Goal: Information Seeking & Learning: Check status

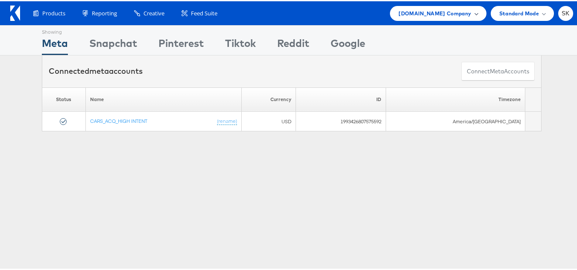
click at [474, 13] on span at bounding box center [476, 12] width 4 height 4
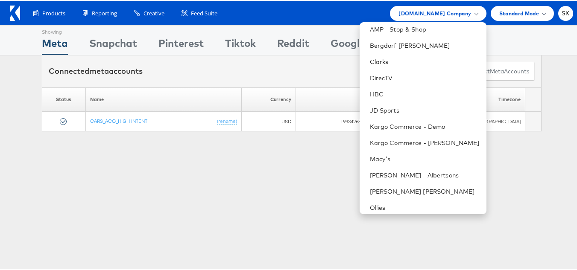
scroll to position [171, 0]
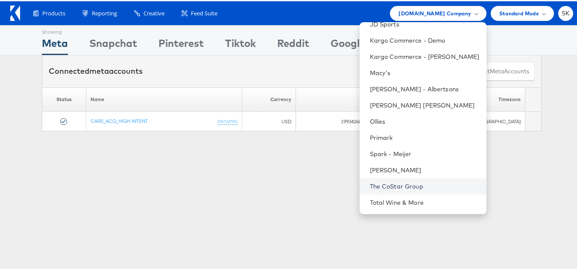
click at [409, 186] on link "The CoStar Group" at bounding box center [425, 185] width 110 height 9
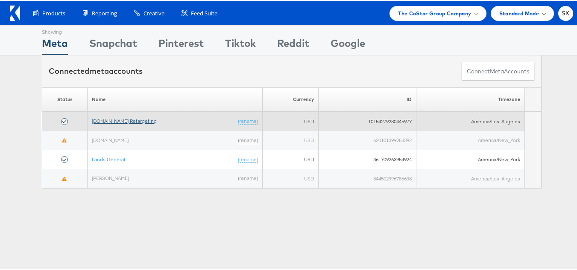
click at [138, 118] on link "[DOMAIN_NAME] Retargeting" at bounding box center [124, 120] width 65 height 6
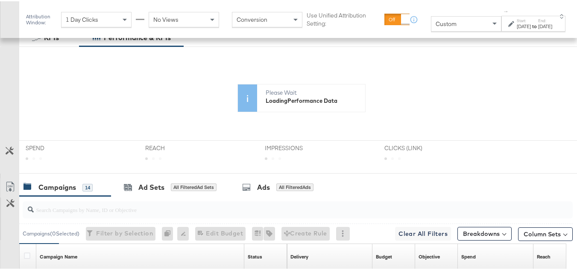
scroll to position [171, 0]
click at [438, 18] on div "Custom" at bounding box center [466, 22] width 70 height 15
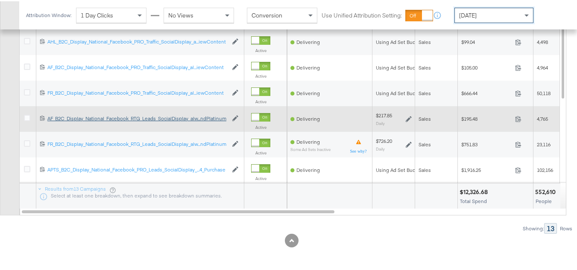
scroll to position [384, 0]
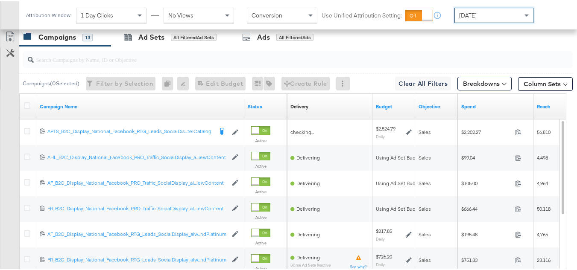
click at [58, 63] on input "search" at bounding box center [279, 55] width 490 height 17
paste input "APTS_B2C_Display_National_Facebook_RTG_Leads_SocialDisplay_Retargeting_Diamond_…"
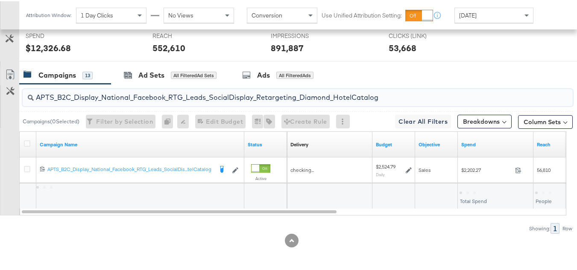
scroll to position [358, 0]
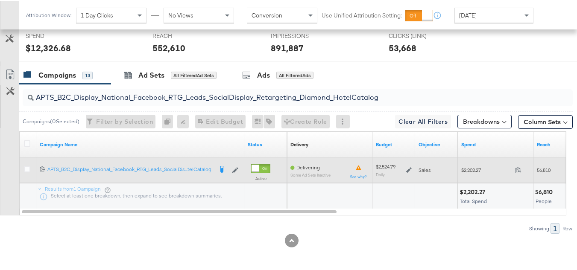
click at [472, 169] on span "$2,202.27" at bounding box center [486, 169] width 50 height 6
drag, startPoint x: 472, startPoint y: 169, endPoint x: 465, endPoint y: 168, distance: 7.3
click at [468, 168] on span "$2,202.27" at bounding box center [486, 169] width 50 height 6
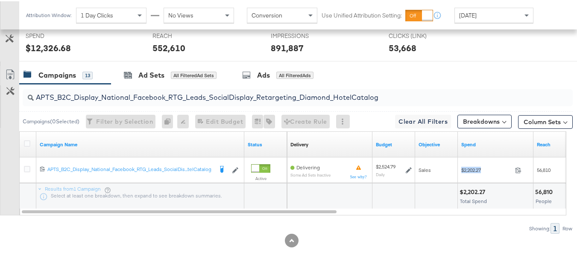
copy div "$2,202.27"
click at [131, 91] on input "APTS_B2C_Display_National_Facebook_RTG_Leads_SocialDisplay_Retargeting_Diamond_…" at bounding box center [279, 92] width 490 height 17
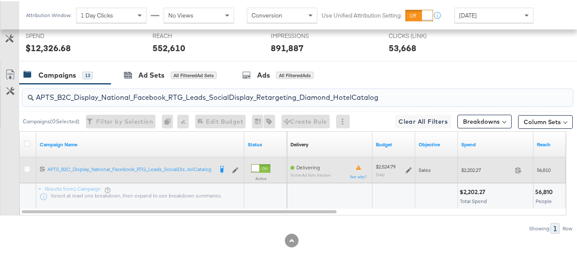
paste input "alwayson_Retargeting_DARE24_DiamondPlatinum"
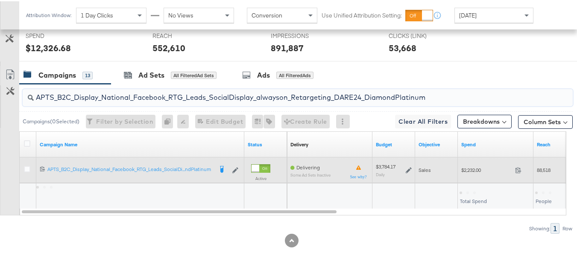
click at [469, 171] on span "$2,232.00" at bounding box center [486, 169] width 50 height 6
copy div "$2,232.00"
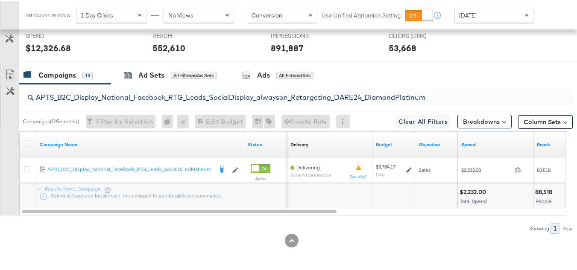
click at [178, 95] on input "APTS_B2C_Display_National_Facebook_RTG_Leads_SocialDisplay_alwayson_Retargeting…" at bounding box center [279, 92] width 490 height 17
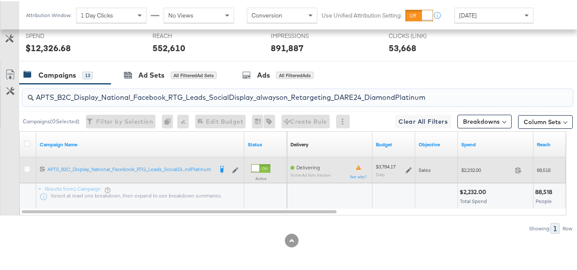
paste input "FR_B2C_Display_National_Facebook_RTG_Leads_SocialDisplay_alwayson_Retargeting_FR"
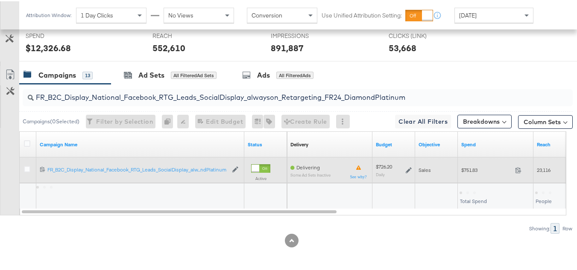
click at [466, 178] on div "$751.83 751.83" at bounding box center [495, 169] width 76 height 26
copy div "$751.83"
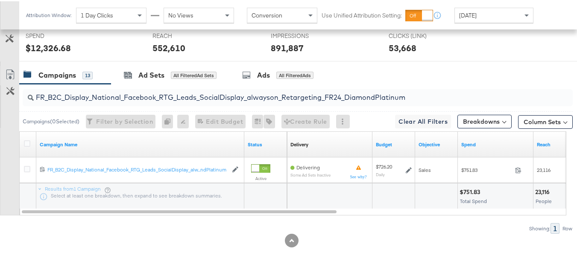
click at [174, 91] on input "FR_B2C_Display_National_Facebook_RTG_Leads_SocialDisplay_alwayson_Retargeting_F…" at bounding box center [279, 92] width 490 height 17
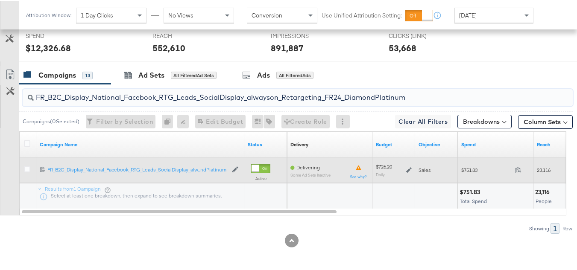
paste input "AF_B2C_Display_National_Facebook_RTG_Leads_SocialDisplay_alwayson_Retargeting_AF"
click at [471, 166] on span "$195.48" at bounding box center [486, 169] width 50 height 6
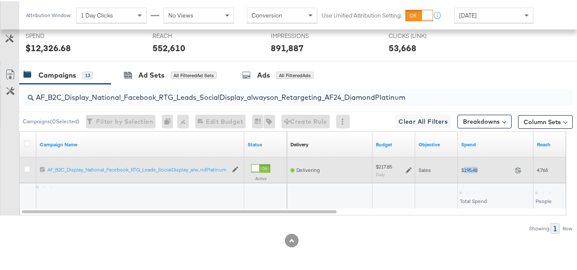
click at [471, 166] on span "$195.48" at bounding box center [486, 169] width 50 height 6
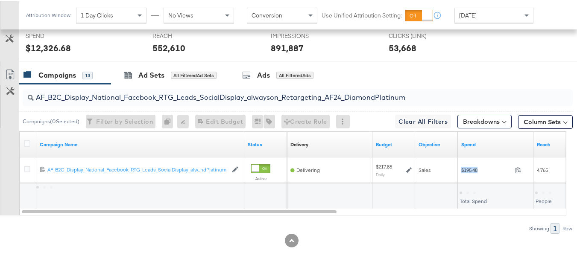
copy div "$195.48"
click at [181, 93] on input "AF_B2C_Display_National_Facebook_RTG_Leads_SocialDisplay_alwayson_Retargeting_A…" at bounding box center [279, 92] width 490 height 17
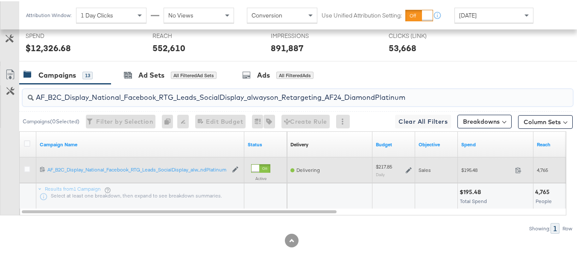
paste input "HL_B2C_Display_National_Facebook_RTG_Leads_SocialDisplay_alwayson_Retargeting_A…"
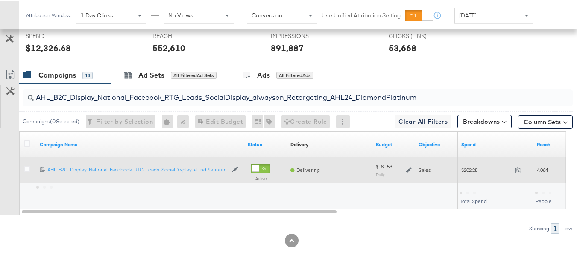
click at [474, 169] on span "$202.28" at bounding box center [486, 169] width 50 height 6
copy div "$202.28"
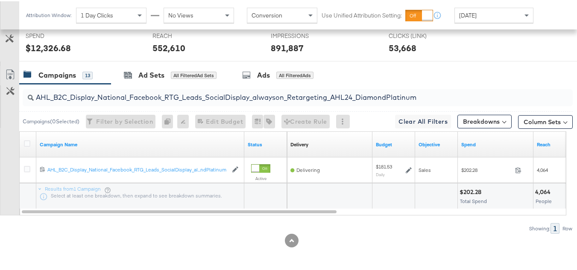
click at [147, 87] on input "AHL_B2C_Display_National_Facebook_RTG_Leads_SocialDisplay_alwayson_Retargeting_…" at bounding box center [279, 92] width 490 height 17
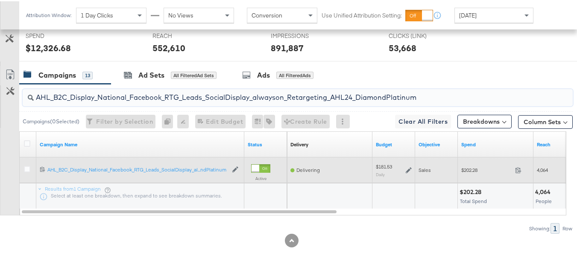
paste input "PTS_B2C_Display_National_Facebook_PRO_Traffic_SocialDisplay_alwayson_ASC_DARE24…"
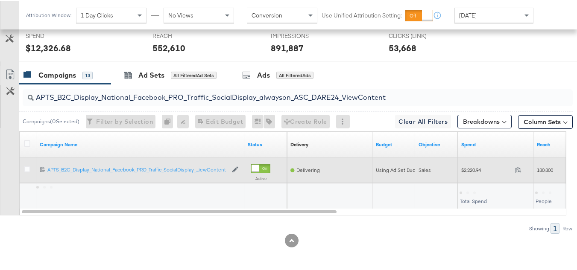
click at [466, 174] on div "$2,220.94 2220.94" at bounding box center [495, 168] width 76 height 13
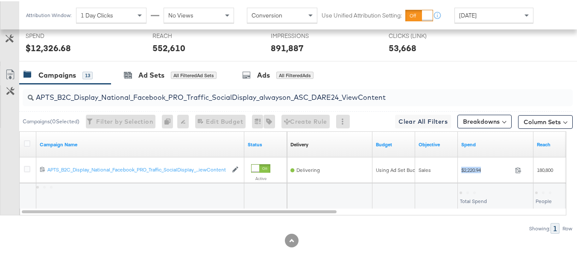
copy div "$2,220.94"
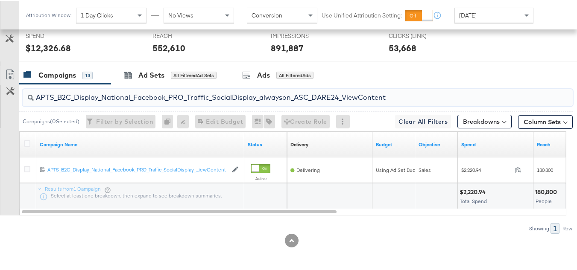
click at [162, 96] on input "APTS_B2C_Display_National_Facebook_PRO_Traffic_SocialDisplay_alwayson_ASC_DARE2…" at bounding box center [279, 92] width 490 height 17
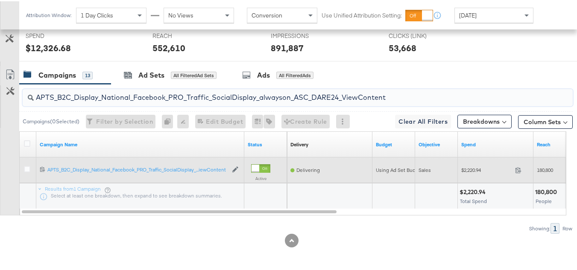
paste input "Leads_SocialDisplay_alwayson_ASC_DARE24_Purchase"
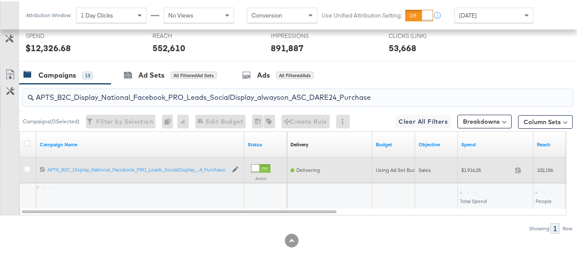
click at [478, 168] on span "$1,916.25" at bounding box center [486, 169] width 50 height 6
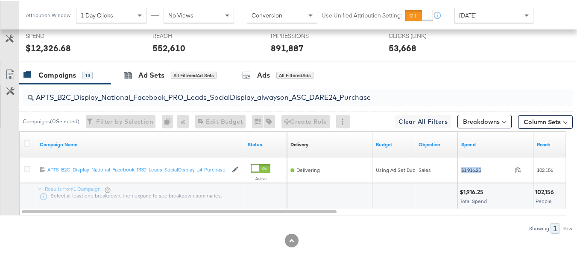
copy div "$1,916.25"
click at [157, 102] on div "APTS_B2C_Display_National_Facebook_PRO_Leads_SocialDisplay_alwayson_ASC_DARE24_…" at bounding box center [298, 96] width 550 height 17
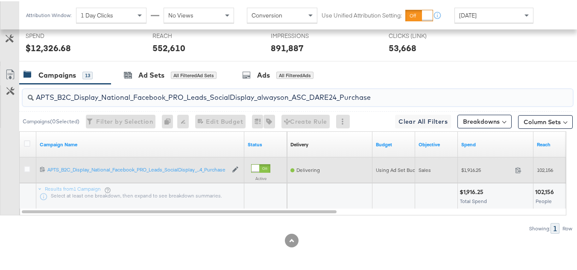
paste input "F_B2C_Display_National_Facebook_PRO_Traffic_SocialDisplay_alwayson_ASC_AF24_Vie…"
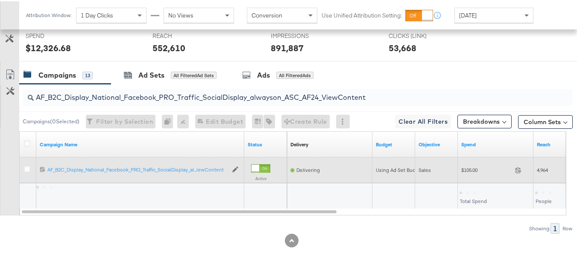
click at [446, 166] on div "Sales" at bounding box center [436, 169] width 36 height 7
click at [459, 166] on div "$105.00 105" at bounding box center [495, 168] width 76 height 13
copy div "$105.00"
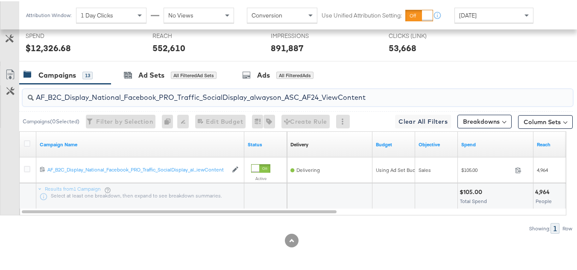
click at [161, 99] on input "AF_B2C_Display_National_Facebook_PRO_Traffic_SocialDisplay_alwayson_ASC_AF24_Vi…" at bounding box center [279, 92] width 490 height 17
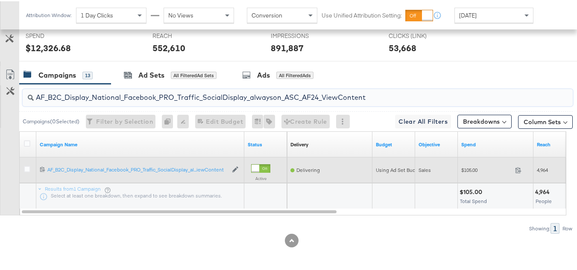
paste input "FR_B2C_Display_National_Facebook_PRO_Traffic_SocialDisplay_alwayson_ASC_FR"
click at [460, 170] on div "$666.44 666.44" at bounding box center [495, 168] width 76 height 13
copy div "$666.44"
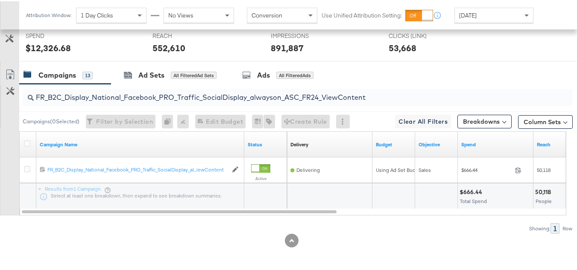
click at [197, 95] on input "FR_B2C_Display_National_Facebook_PRO_Traffic_SocialDisplay_alwayson_ASC_FR24_Vi…" at bounding box center [279, 92] width 490 height 17
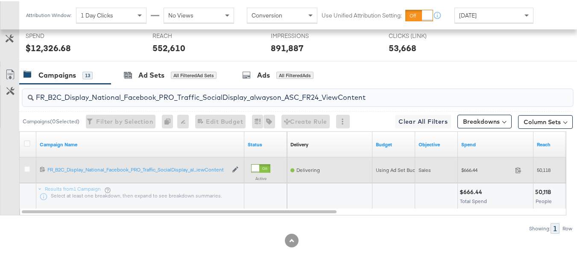
paste input "AHL_B2C_Display_National_Facebook_PRO_Traffic_SocialDisplay_alwayson_ASC_AHL"
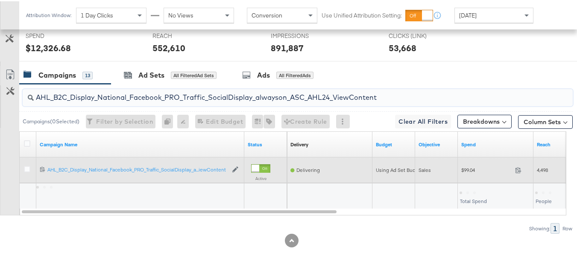
type input "AHL_B2C_Display_National_Facebook_PRO_Traffic_SocialDisplay_alwayson_ASC_AHL24_…"
click at [460, 174] on div "$99.04 99.04" at bounding box center [495, 168] width 76 height 13
copy div "$99.04"
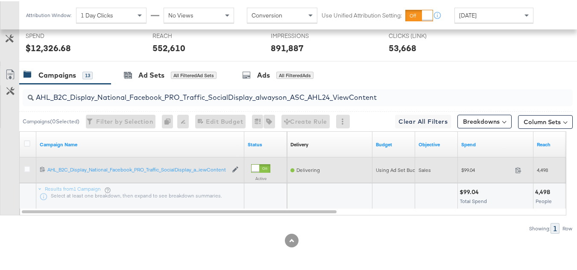
click at [453, 178] on div "Sales" at bounding box center [436, 169] width 43 height 26
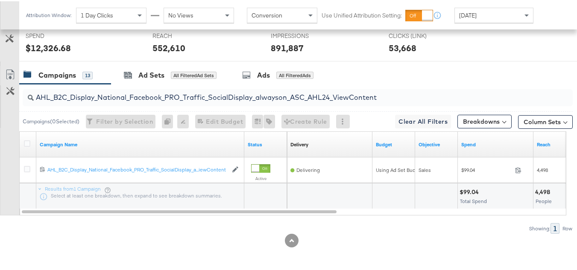
scroll to position [0, 0]
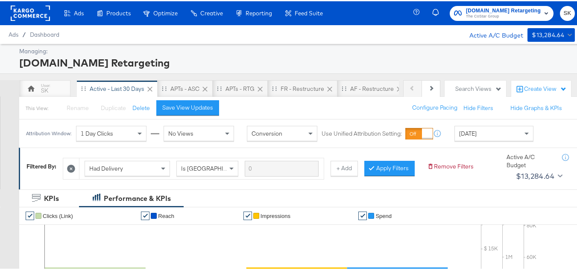
click at [467, 12] on span "Apartments.com Retargeting" at bounding box center [503, 9] width 75 height 9
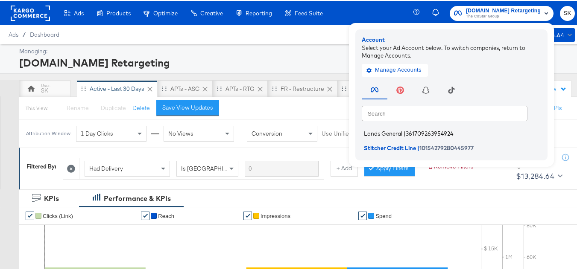
click at [391, 130] on span "Lands General" at bounding box center [383, 132] width 38 height 7
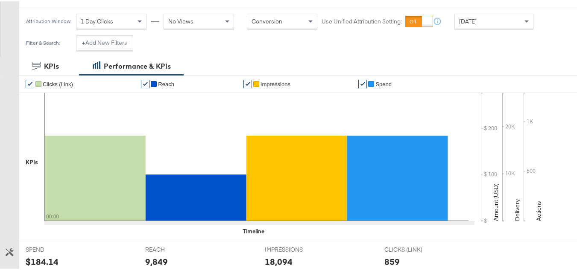
scroll to position [128, 0]
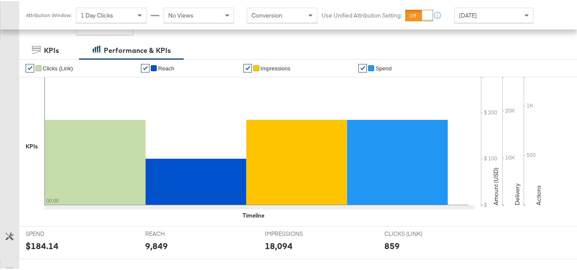
click at [487, 16] on div "[DATE]" at bounding box center [493, 14] width 78 height 15
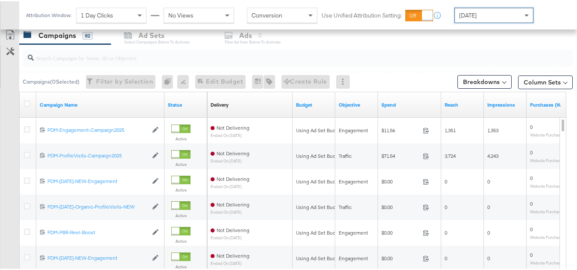
scroll to position [329, 0]
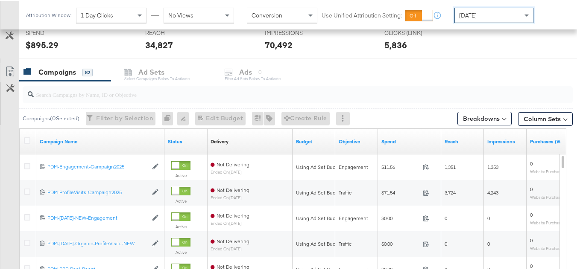
click at [178, 97] on input "search" at bounding box center [279, 90] width 490 height 17
paste input "B2C_LAND_KC_RT_Sig_24"
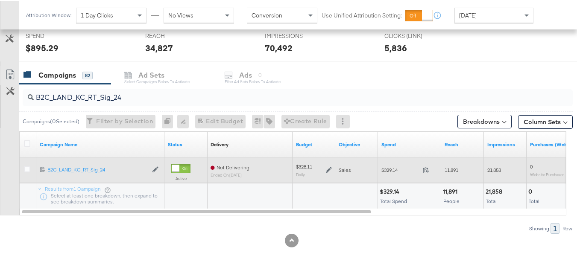
click at [391, 170] on span "$329.14" at bounding box center [400, 169] width 38 height 6
copy div "$329.14"
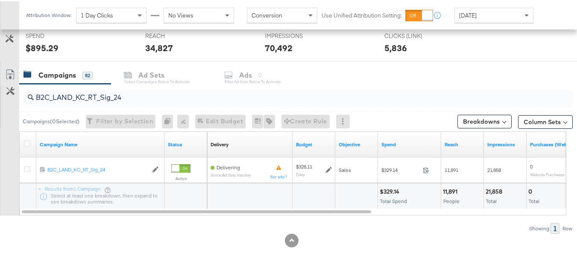
click at [154, 96] on input "B2C_LAND_KC_RT_Sig_24" at bounding box center [279, 92] width 490 height 17
paste input "B_Ecommerce_KC_Retargeting_LW&LOA_Traffic"
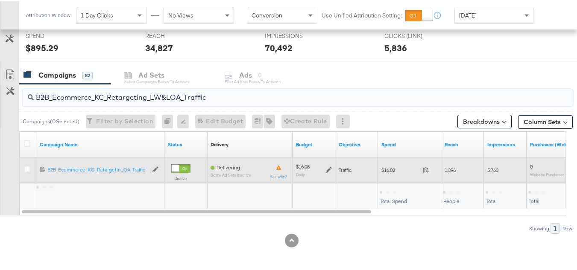
click at [390, 168] on span "$16.02" at bounding box center [400, 169] width 38 height 6
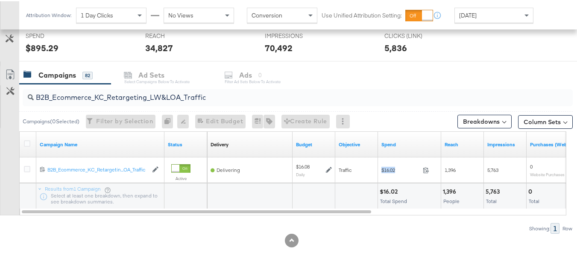
copy div "$16.02"
click at [158, 99] on input "B2B_Ecommerce_KC_Retargeting_LW&LOA_Traffic" at bounding box center [279, 92] width 490 height 17
paste input "KC_Retargeting_Prospects & Clients_Conversions"
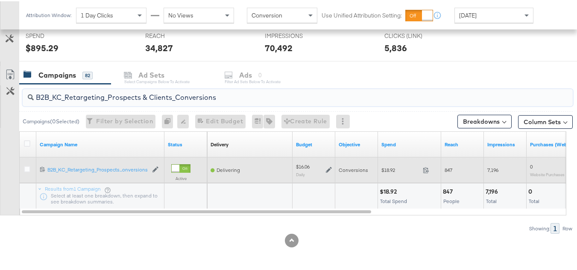
click at [387, 174] on div "$18.92 18.92" at bounding box center [409, 168] width 63 height 13
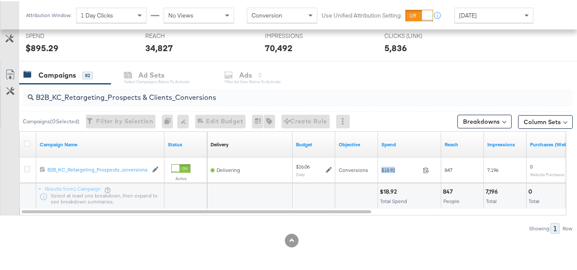
copy div "$18.92"
click at [158, 96] on input "B2B_KC_Retargeting_Prospects & Clients_Conversions" at bounding box center [279, 92] width 490 height 17
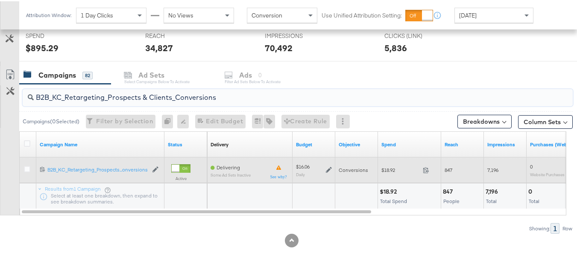
paste input "C_LAND_KC_Pros_Sig"
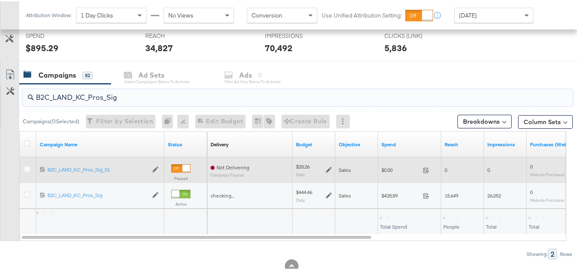
type input "B2C_LAND_KC_Pros_Sig"
click at [382, 173] on div "$0.00 0" at bounding box center [409, 168] width 63 height 13
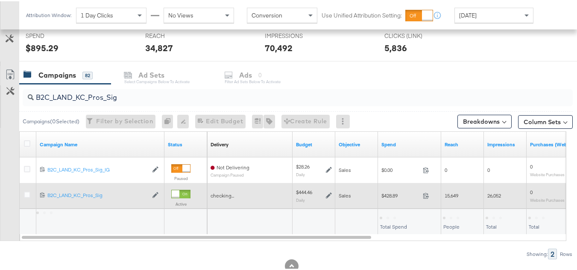
click at [390, 198] on div "$428.89 428.89" at bounding box center [409, 194] width 63 height 13
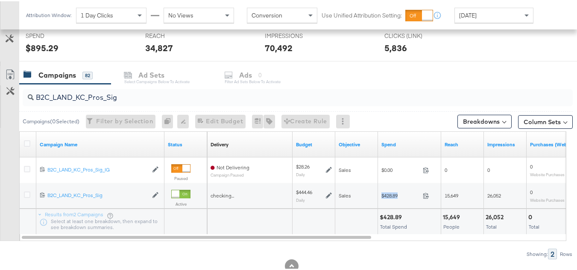
copy div "$428.89"
click at [452, 244] on div "B2C_LAND_KC_Pros_Sig Campaigns ( 0 Selected) Filter by Selection Filter 0 campa…" at bounding box center [286, 170] width 572 height 175
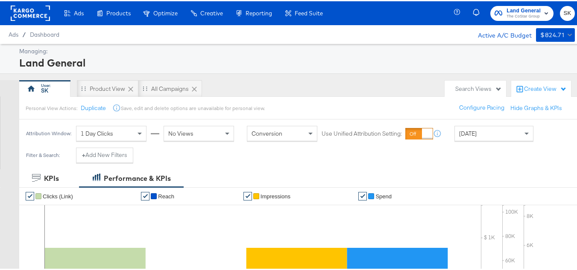
click at [39, 16] on rect at bounding box center [30, 11] width 39 height 15
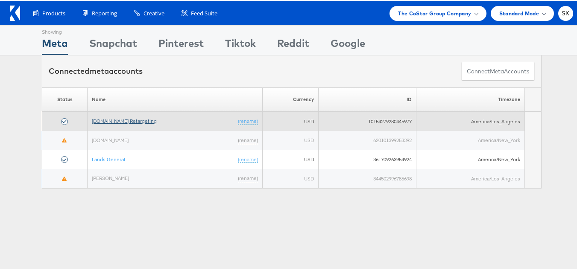
click at [123, 122] on link "Apartments.com Retargeting" at bounding box center [124, 120] width 65 height 6
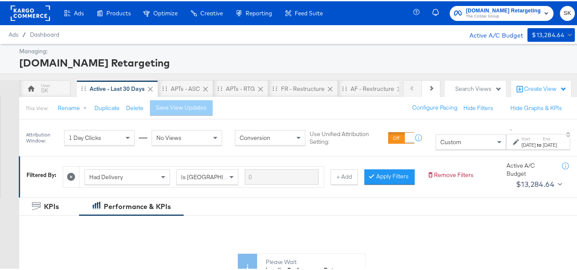
scroll to position [43, 0]
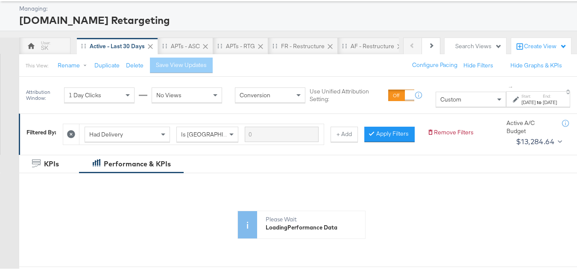
click at [440, 98] on div "Custom" at bounding box center [471, 98] width 70 height 15
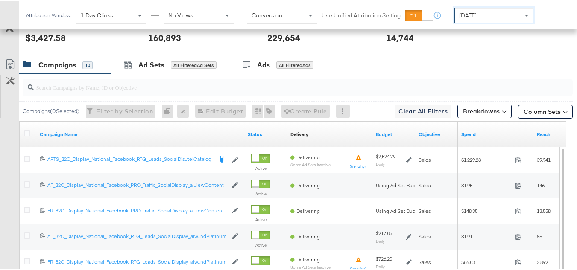
scroll to position [384, 0]
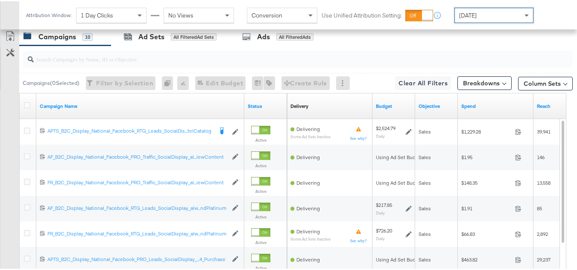
click at [107, 63] on input "search" at bounding box center [279, 54] width 490 height 17
paste input "APTS_B2C_Display_National_Facebook_RTG_Leads_SocialDisplay_Retargeting_Diamond_…"
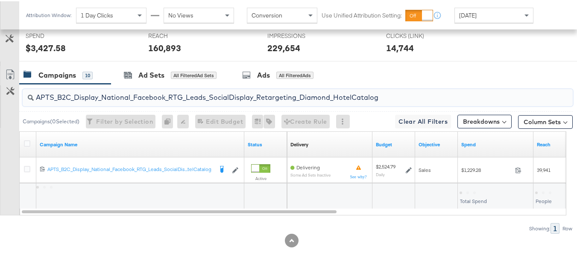
scroll to position [358, 0]
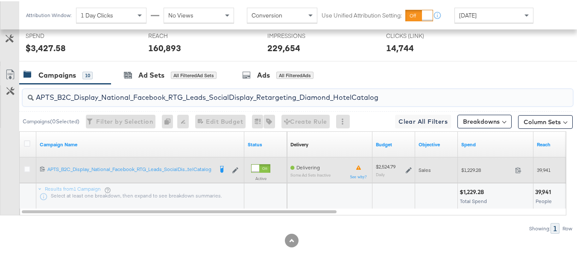
click at [461, 170] on span "$1,229.28" at bounding box center [486, 169] width 50 height 6
copy div "$1,229.28"
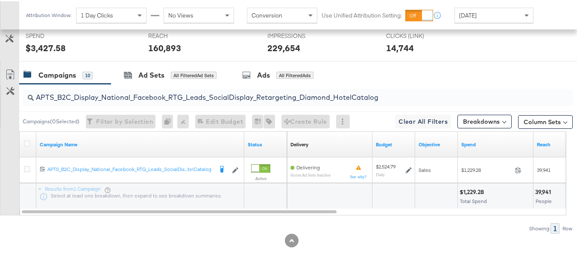
click at [152, 99] on input "APTS_B2C_Display_National_Facebook_RTG_Leads_SocialDisplay_Retargeting_Diamond_…" at bounding box center [279, 92] width 490 height 17
paste input "alwayson_Retargeting_DARE24_DiamondPlatinum"
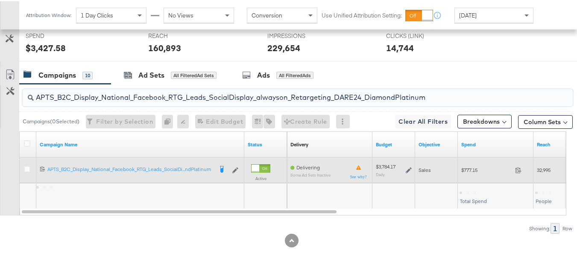
click at [466, 172] on div "$777.15 777.15" at bounding box center [495, 168] width 76 height 13
copy div "$777.15"
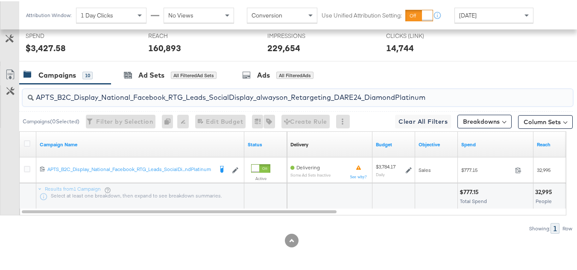
click at [177, 96] on input "APTS_B2C_Display_National_Facebook_RTG_Leads_SocialDisplay_alwayson_Retargeting…" at bounding box center [279, 92] width 490 height 17
paste input "FR_B2C_Display_National_Facebook_RTG_Leads_SocialDisplay_alwayson_Retargeting_FR"
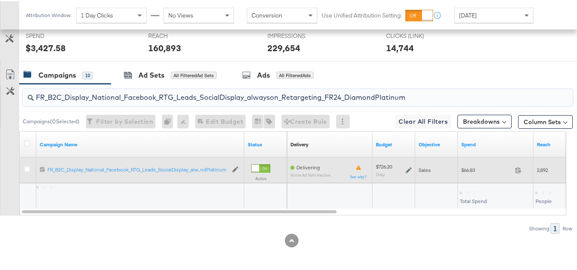
click at [468, 170] on span "$66.83" at bounding box center [486, 169] width 50 height 6
click at [473, 164] on div "$66.83 66.83" at bounding box center [495, 168] width 76 height 13
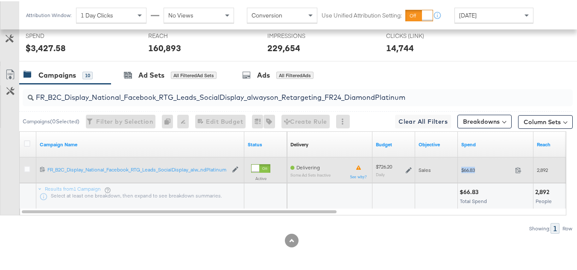
click at [473, 164] on div "$66.83 66.83" at bounding box center [495, 168] width 76 height 13
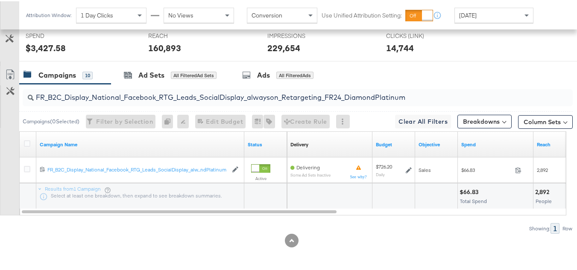
click at [148, 90] on input "FR_B2C_Display_National_Facebook_RTG_Leads_SocialDisplay_alwayson_Retargeting_F…" at bounding box center [279, 92] width 490 height 17
paste input "AF_B2C_Display_National_Facebook_RTG_Leads_SocialDisplay_alwayson_Retargeting_AF"
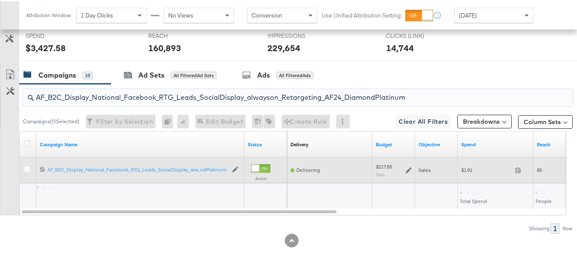
click at [459, 172] on div "$1.91 1.91" at bounding box center [495, 168] width 76 height 13
copy div "$1.91"
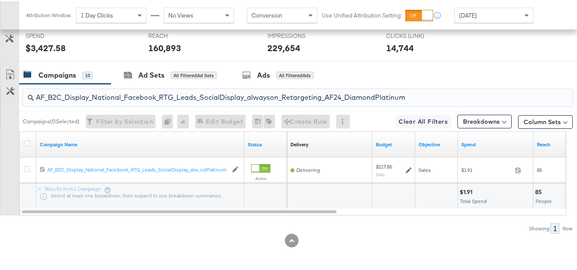
click at [119, 91] on input "AF_B2C_Display_National_Facebook_RTG_Leads_SocialDisplay_alwayson_Retargeting_A…" at bounding box center [279, 92] width 490 height 17
paste input "HL_B2C_Display_National_Facebook_RTG_Leads_SocialDisplay_alwayson_Retargeting_A…"
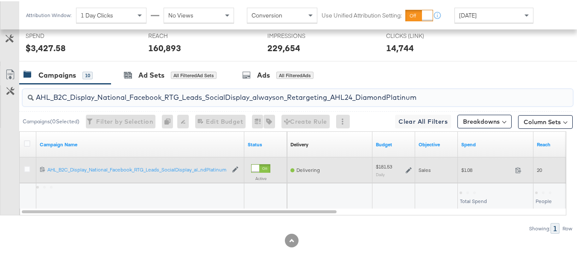
click at [465, 168] on span "$1.08" at bounding box center [486, 169] width 50 height 6
copy div "$1.08"
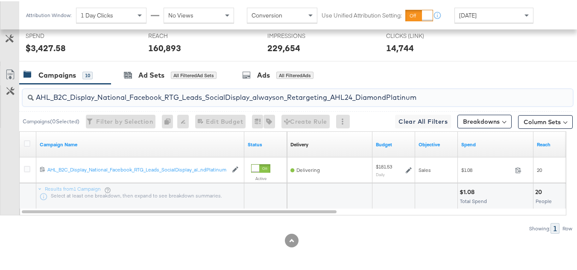
click at [164, 93] on input "AHL_B2C_Display_National_Facebook_RTG_Leads_SocialDisplay_alwayson_Retargeting_…" at bounding box center [279, 92] width 490 height 17
paste input "PTS_B2C_Display_National_Facebook_PRO_Traffic_SocialDisplay_alwayson_ASC_DARE24…"
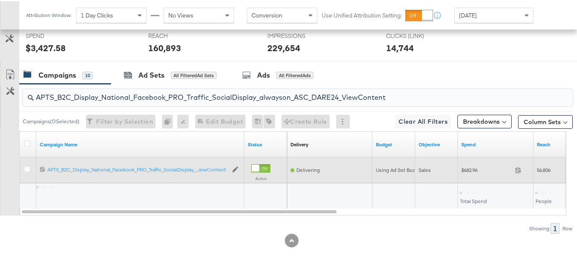
click at [472, 160] on div "$682.96 682.96" at bounding box center [495, 169] width 76 height 26
copy div "$682.96"
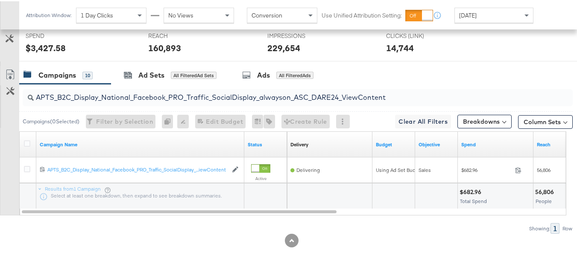
click at [168, 95] on input "APTS_B2C_Display_National_Facebook_PRO_Traffic_SocialDisplay_alwayson_ASC_DARE2…" at bounding box center [279, 92] width 490 height 17
paste input "Leads_SocialDisplay_alwayson_ASC_DARE24_Purchase"
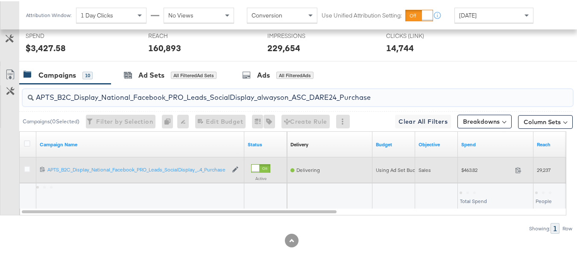
click at [462, 171] on span "$463.82" at bounding box center [486, 169] width 50 height 6
click at [462, 170] on span "$463.82" at bounding box center [486, 169] width 50 height 6
copy div "$463.82"
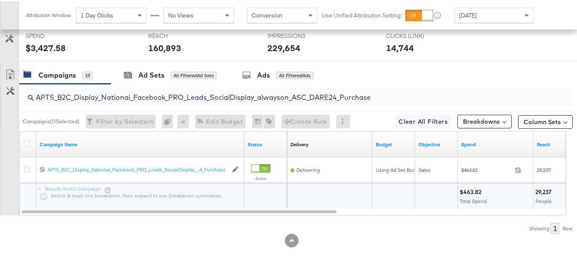
click at [160, 90] on input "APTS_B2C_Display_National_Facebook_PRO_Leads_SocialDisplay_alwayson_ASC_DARE24_…" at bounding box center [279, 92] width 490 height 17
paste input "F_B2C_Display_National_Facebook_PRO_Traffic_SocialDisplay_alwayson_ASC_AF24_Vie…"
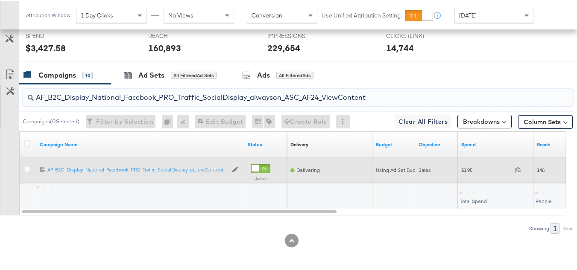
click at [469, 162] on div "$1.95 1.95" at bounding box center [495, 169] width 76 height 26
copy div "$1.95"
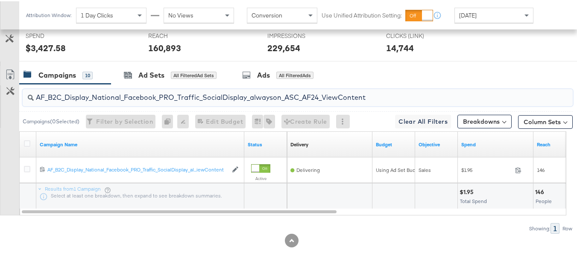
click at [183, 96] on input "AF_B2C_Display_National_Facebook_PRO_Traffic_SocialDisplay_alwayson_ASC_AF24_Vi…" at bounding box center [279, 92] width 490 height 17
paste input "FR_B2C_Display_National_Facebook_PRO_Traffic_SocialDisplay_alwayson_ASC_FR"
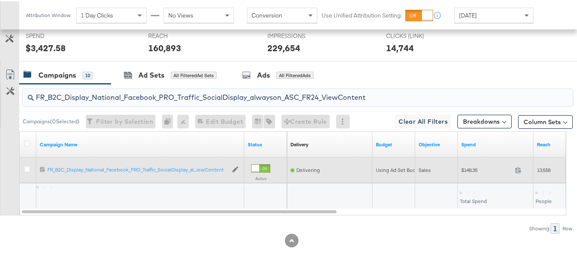
type input "FR_B2C_Display_National_Facebook_PRO_Traffic_SocialDisplay_alwayson_ASC_FR24_Vi…"
click at [467, 172] on span "$148.35" at bounding box center [486, 169] width 50 height 6
copy div "$148.35"
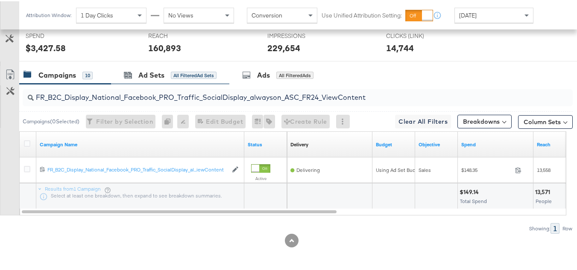
click at [145, 79] on div "Ad Sets All Filtered Ad Sets" at bounding box center [170, 74] width 118 height 18
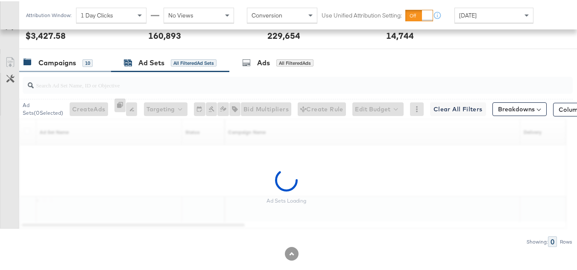
click at [71, 67] on div "Campaigns" at bounding box center [57, 62] width 38 height 10
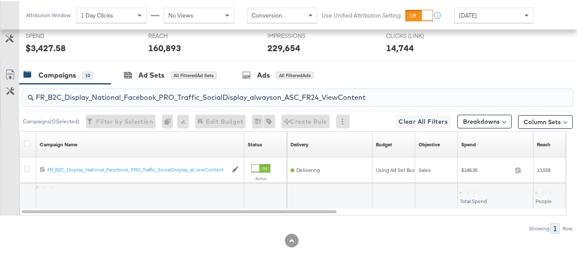
click at [146, 98] on input "FR_B2C_Display_National_Facebook_PRO_Traffic_SocialDisplay_alwayson_ASC_FR24_Vi…" at bounding box center [279, 92] width 490 height 17
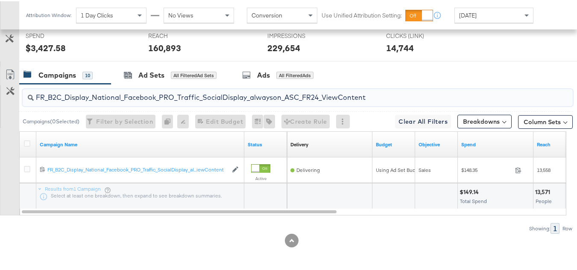
paste input "AHL_B2C_Display_National_Facebook_PRO_Traffic_SocialDisplay_alwayson_ASC_AHL"
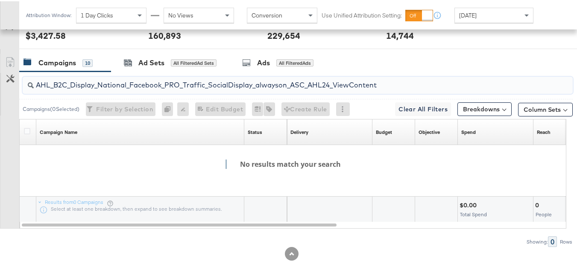
click at [138, 89] on input "AHL_B2C_Display_National_Facebook_PRO_Traffic_SocialDisplay_alwayson_ASC_AHL24_…" at bounding box center [279, 80] width 490 height 17
paste input "search"
type input "AHL_B2C_Display_National_Facebook_PRO_Traffic_SocialDisplay_alwayson_ASC_AHL24_…"
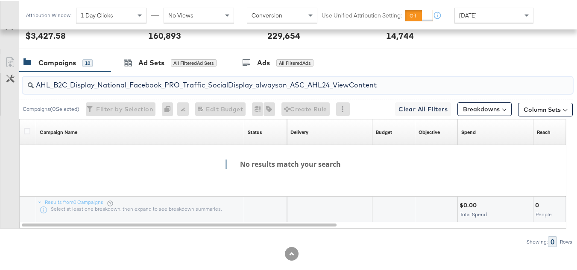
click at [155, 89] on input "AHL_B2C_Display_National_Facebook_PRO_Traffic_SocialDisplay_alwayson_ASC_AHL24_…" at bounding box center [279, 80] width 490 height 17
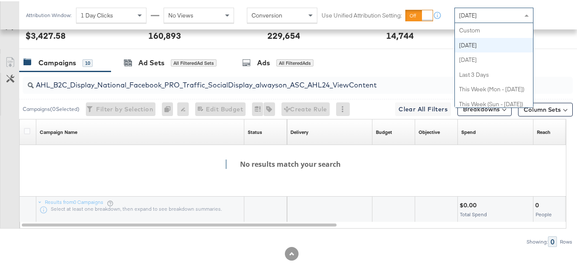
click at [482, 20] on div "[DATE]" at bounding box center [493, 14] width 78 height 15
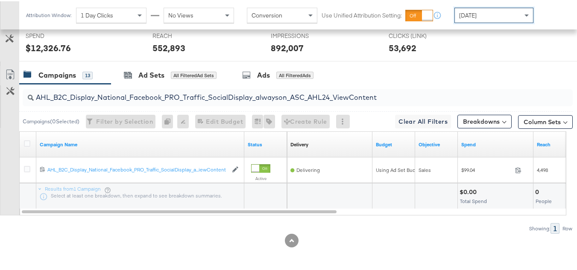
click at [389, 207] on div at bounding box center [393, 195] width 42 height 26
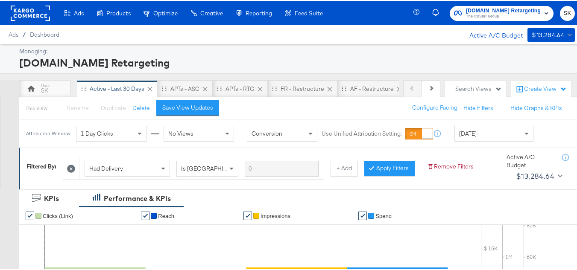
click at [490, 24] on div "Ads / Dashboard Active A/C Budget $13,284.64" at bounding box center [291, 33] width 583 height 19
click at [476, 16] on span "The CoStar Group" at bounding box center [503, 15] width 75 height 7
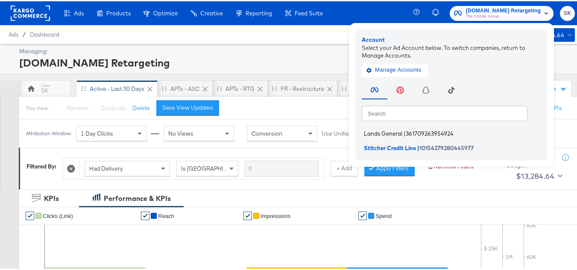
click at [374, 131] on span "Lands General" at bounding box center [383, 132] width 38 height 7
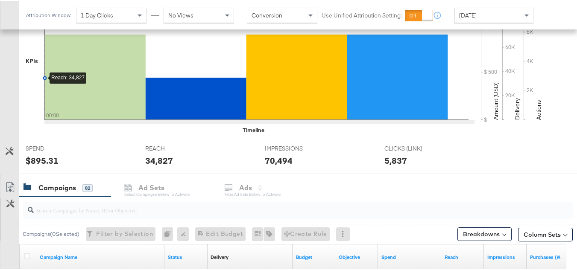
scroll to position [341, 0]
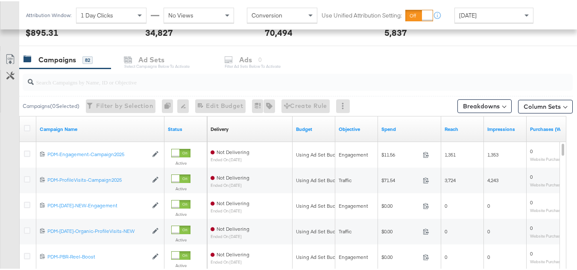
drag, startPoint x: 474, startPoint y: 4, endPoint x: 476, endPoint y: 11, distance: 6.6
click at [474, 4] on div "Attribution Window: 1 Day Clicks No Views Conversion Use Unified Attribution Se…" at bounding box center [281, 14] width 524 height 28
click at [476, 14] on span "[DATE]" at bounding box center [467, 14] width 17 height 8
click at [149, 78] on input "search" at bounding box center [279, 77] width 490 height 17
paste input "B2C_LAND_KC_RT_Sig_24"
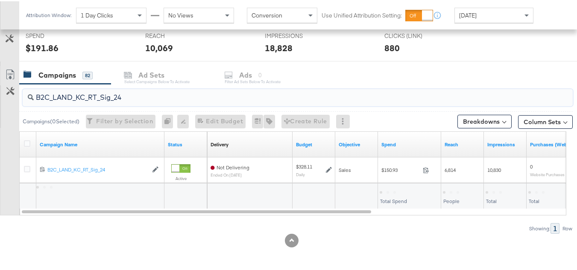
scroll to position [326, 0]
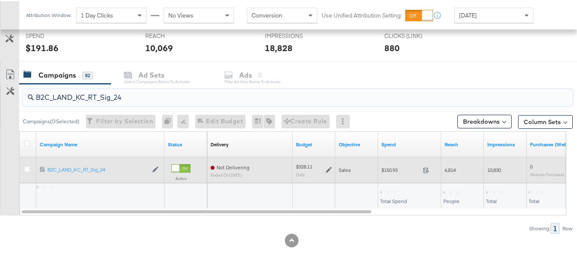
click at [384, 170] on span "$150.93" at bounding box center [400, 169] width 38 height 6
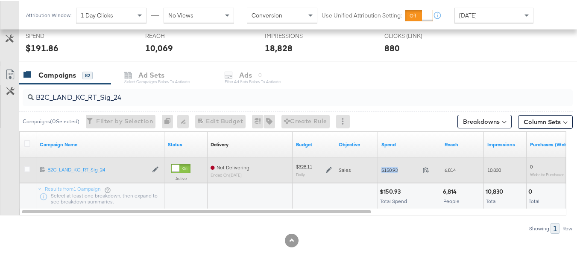
click at [384, 170] on span "$150.93" at bounding box center [400, 169] width 38 height 6
copy div "$150.93"
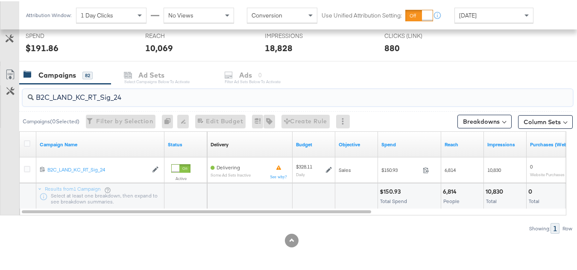
click at [130, 97] on input "B2C_LAND_KC_RT_Sig_24" at bounding box center [279, 92] width 490 height 17
paste input "B_Ecommerce_KC_Retargeting_LW&LOA_Traffic"
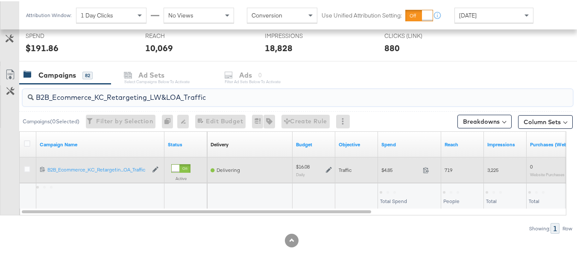
click at [390, 167] on span "$4.85" at bounding box center [400, 169] width 38 height 6
copy div "$4.85"
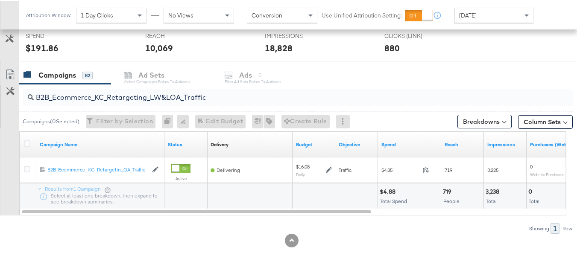
click at [133, 95] on input "B2B_Ecommerce_KC_Retargeting_LW&LOA_Traffic" at bounding box center [279, 92] width 490 height 17
paste input "KC_Retargeting_Prospects & Clients_Conversions"
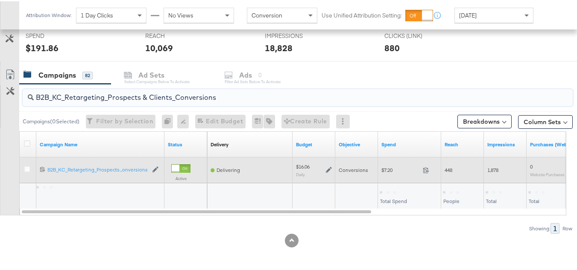
click at [390, 176] on div "$7.20 7.2" at bounding box center [409, 169] width 63 height 26
copy div "$7.20"
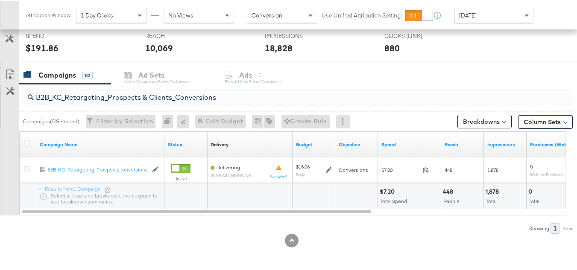
click at [123, 91] on input "B2B_KC_Retargeting_Prospects & Clients_Conversions" at bounding box center [279, 92] width 490 height 17
paste input "C_LAND_KC_Pros_Sig"
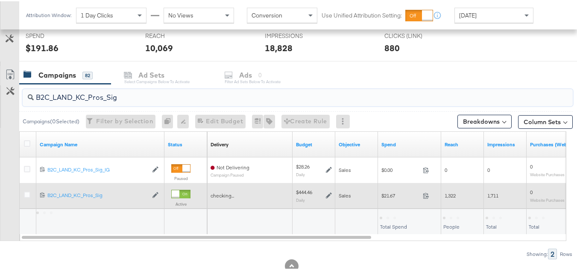
type input "B2C_LAND_KC_Pros_Sig"
click at [392, 190] on div "$21.67 21.67" at bounding box center [409, 194] width 63 height 13
copy div "$21.67"
